Goal: Submit feedback/report problem: Submit feedback/report problem

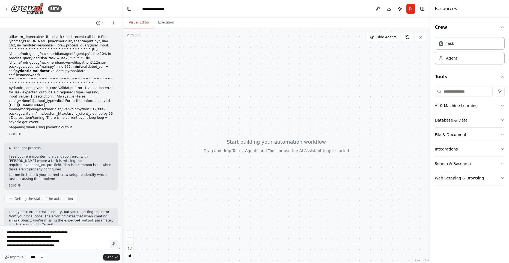
scroll to position [3265, 0]
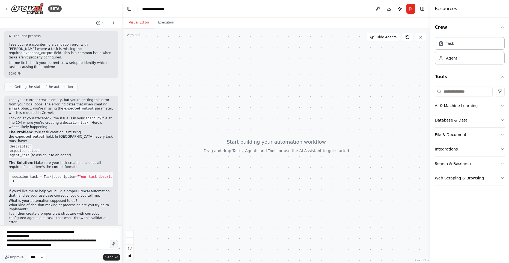
click at [35, 253] on div "Improve **** Send" at bounding box center [61, 244] width 118 height 33
click at [28, 254] on select "****" at bounding box center [37, 257] width 19 height 7
click at [58, 242] on div "Improve **** Send" at bounding box center [61, 244] width 118 height 33
click at [58, 242] on textarea at bounding box center [61, 239] width 118 height 22
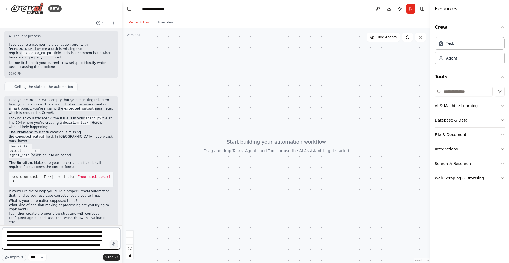
scroll to position [3295, 0]
type textarea "**********"
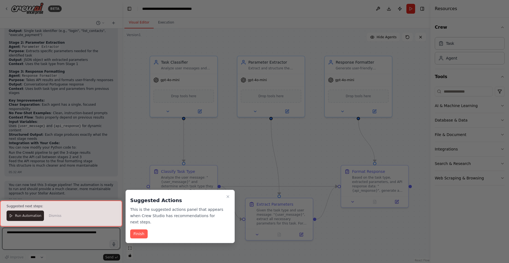
scroll to position [2538, 0]
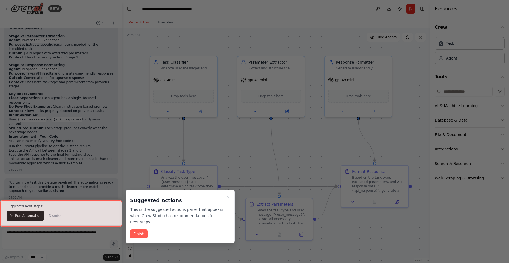
click at [226, 191] on div "Suggested Actions This is the suggested actions panel that appears when Crew St…" at bounding box center [180, 216] width 109 height 53
click at [225, 194] on div "Suggested Actions This is the suggested actions panel that appears when Crew St…" at bounding box center [180, 216] width 109 height 53
click at [228, 196] on icon "Close walkthrough" at bounding box center [228, 196] width 4 height 4
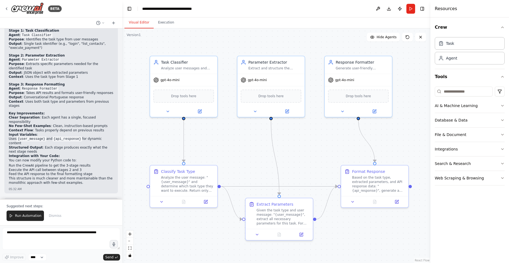
scroll to position [2498, 0]
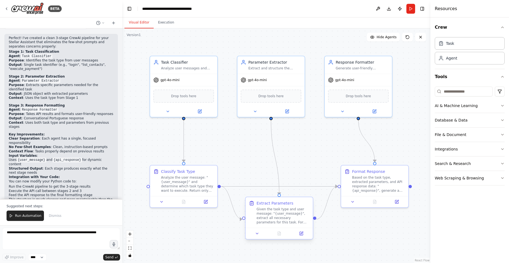
click at [285, 218] on div "Given the task type and user message: "{user_message}", extract all necessary p…" at bounding box center [283, 215] width 53 height 17
click at [176, 185] on div "Analyze the user message: "{user_message}" and determine which task type they w…" at bounding box center [187, 182] width 53 height 17
click at [159, 202] on button at bounding box center [161, 200] width 19 height 7
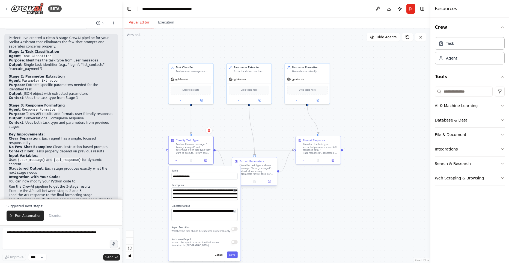
click at [261, 162] on div "Extract Parameters" at bounding box center [251, 161] width 25 height 4
click at [241, 182] on button at bounding box center [242, 181] width 13 height 4
click at [241, 183] on icon at bounding box center [241, 181] width 3 height 3
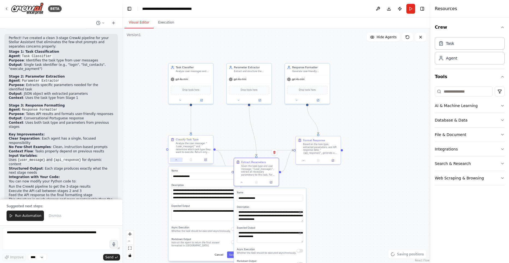
click at [177, 161] on icon at bounding box center [176, 159] width 3 height 3
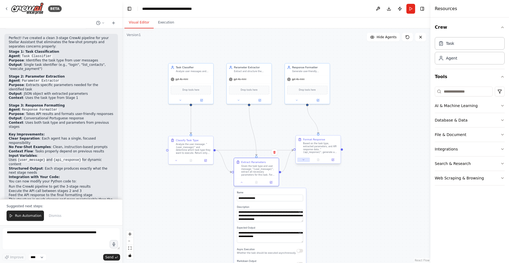
click at [302, 160] on button at bounding box center [303, 159] width 13 height 4
click at [302, 160] on icon at bounding box center [303, 159] width 3 height 3
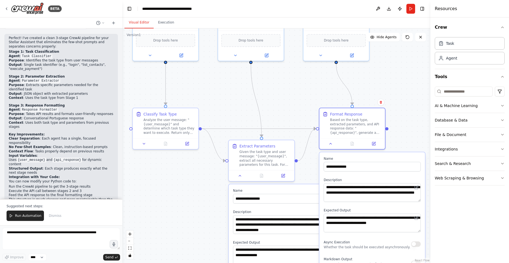
drag, startPoint x: 274, startPoint y: 104, endPoint x: 258, endPoint y: 99, distance: 16.3
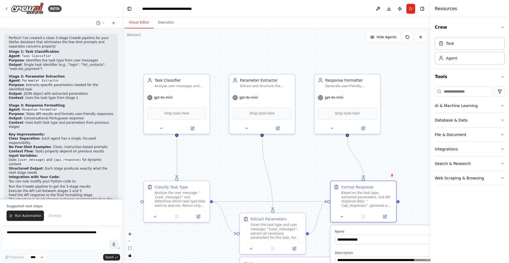
drag, startPoint x: 275, startPoint y: 97, endPoint x: 285, endPoint y: 158, distance: 62.2
click at [284, 166] on div ".deletable-edge-delete-btn { width: 20px; height: 20px; border: 0px solid #ffff…" at bounding box center [276, 145] width 308 height 234
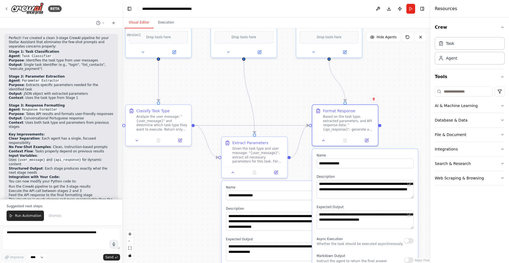
drag, startPoint x: 302, startPoint y: 173, endPoint x: 286, endPoint y: 94, distance: 80.8
click at [286, 97] on div ".deletable-edge-delete-btn { width: 20px; height: 20px; border: 0px solid #ffff…" at bounding box center [276, 145] width 308 height 234
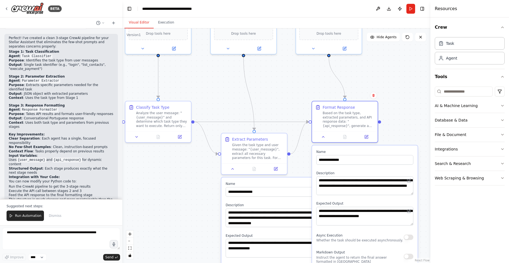
scroll to position [2538, 0]
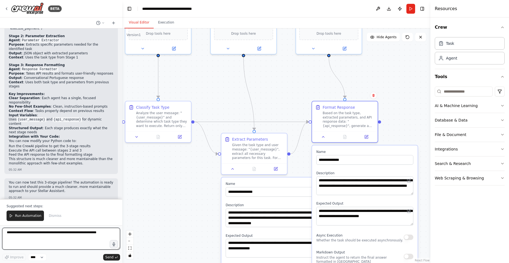
click at [72, 233] on textarea at bounding box center [61, 239] width 118 height 22
type textarea "*"
type textarea "**********"
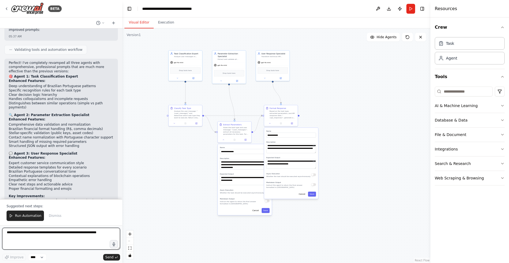
scroll to position [2922, 0]
click at [190, 116] on div "Analyze the user message: "{user_message}" and determine which task type they w…" at bounding box center [187, 113] width 26 height 9
click at [168, 125] on div ".deletable-edge-delete-btn { width: 20px; height: 20px; border: 0px solid #ffff…" at bounding box center [276, 145] width 308 height 234
click at [170, 123] on div at bounding box center [186, 123] width 34 height 6
click at [173, 122] on button at bounding box center [174, 122] width 9 height 3
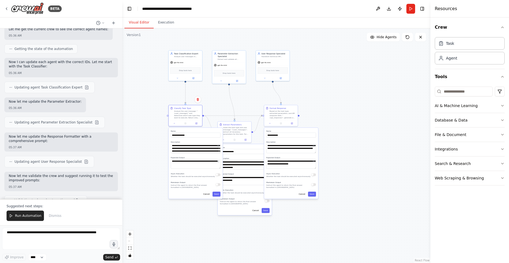
scroll to position [2961, 0]
